Goal: Find specific page/section: Find specific page/section

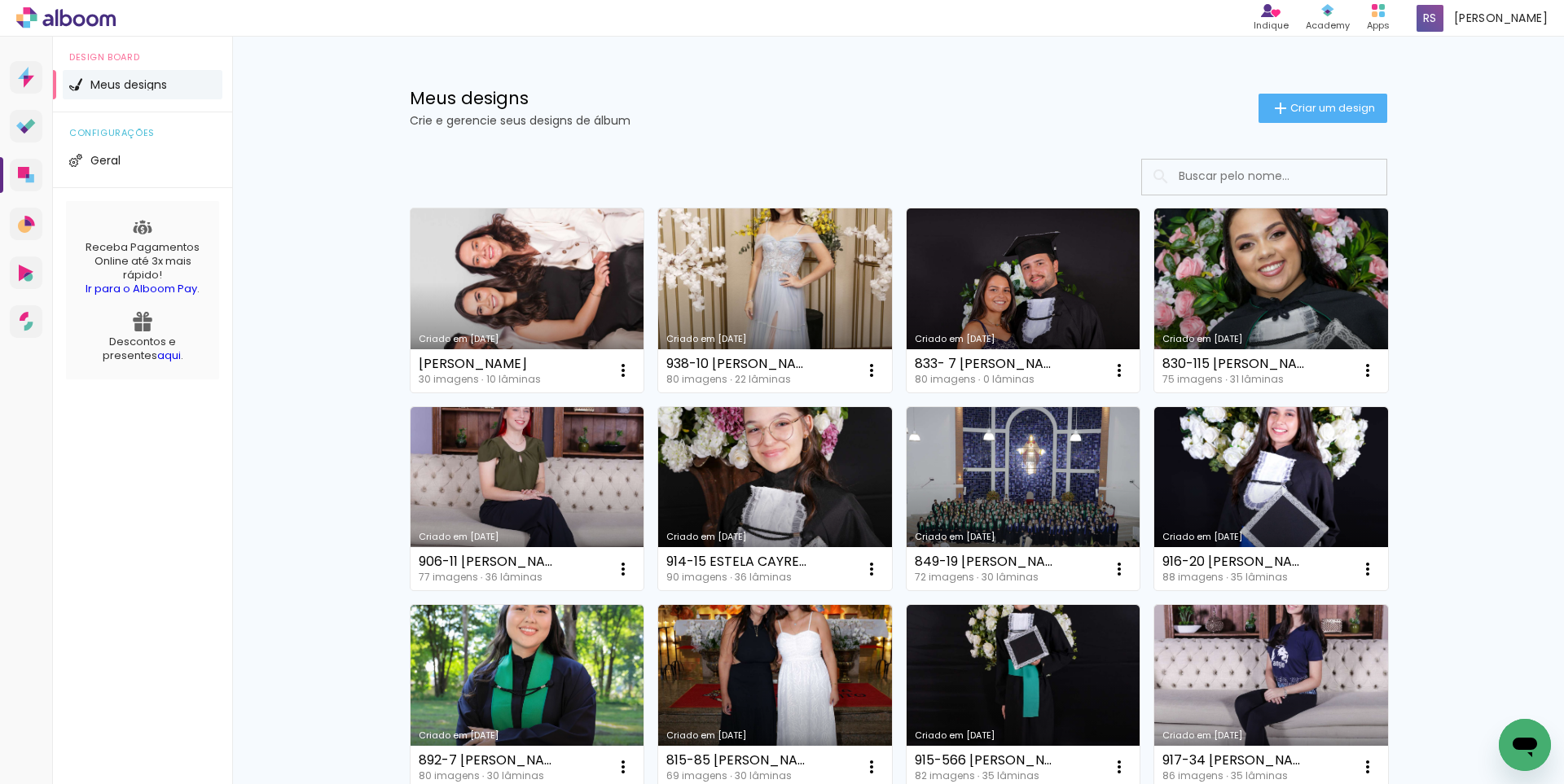
click at [1206, 173] on input at bounding box center [1287, 176] width 232 height 34
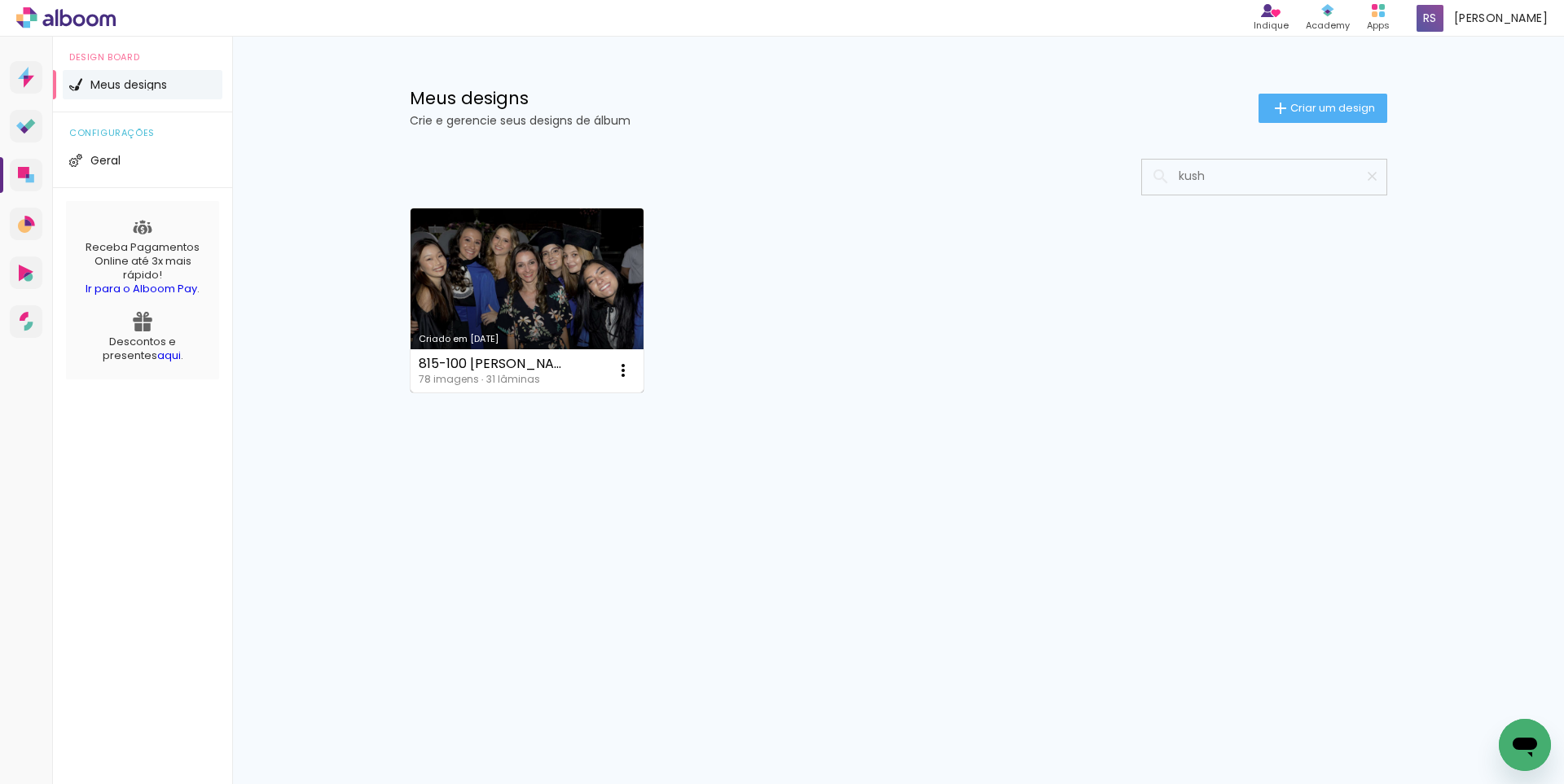
type input "kush"
type paper-input "kush"
click at [461, 274] on link "Criado em [DATE]" at bounding box center [527, 301] width 233 height 184
